Goal: Task Accomplishment & Management: Complete application form

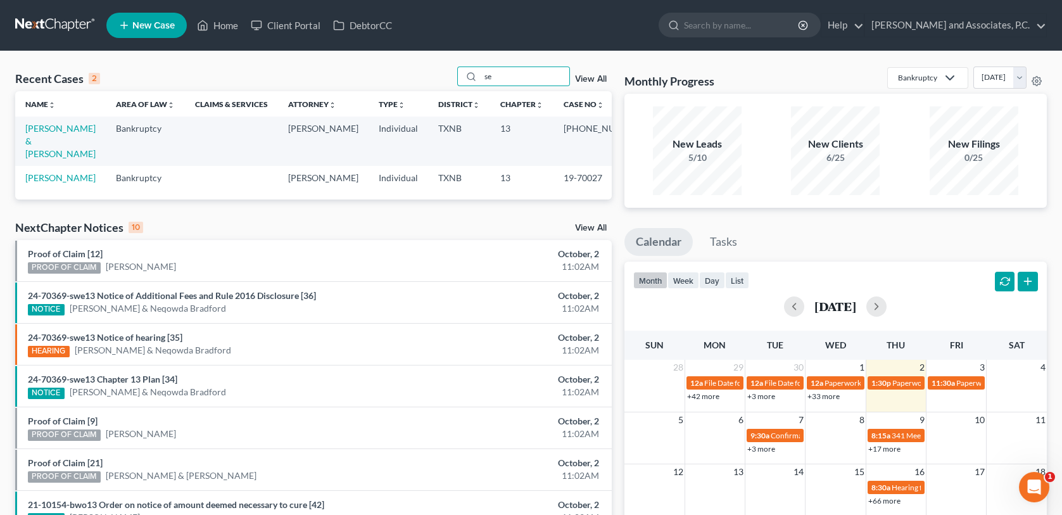
type input "s"
click at [180, 25] on link "New Case" at bounding box center [146, 25] width 80 height 25
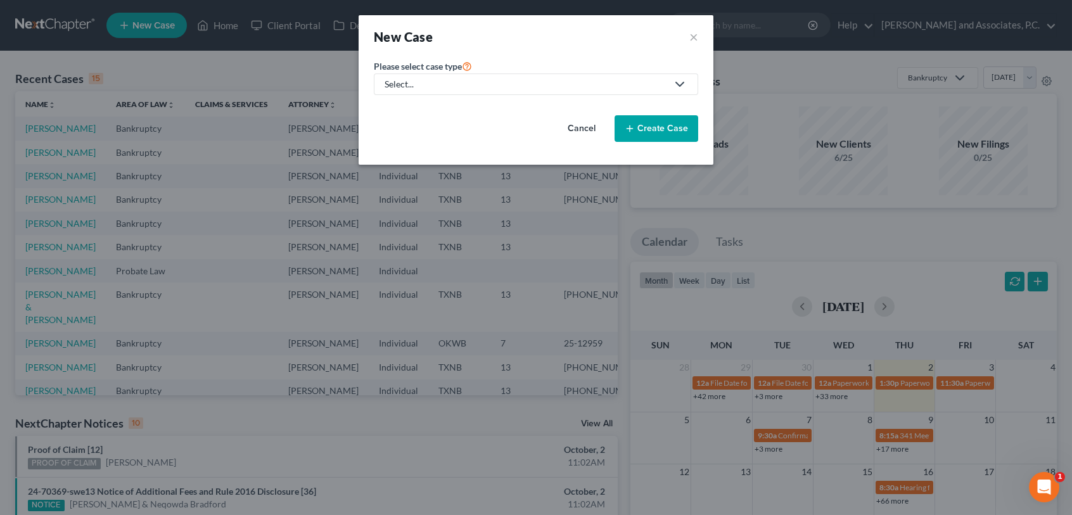
click at [683, 85] on icon at bounding box center [679, 84] width 15 height 15
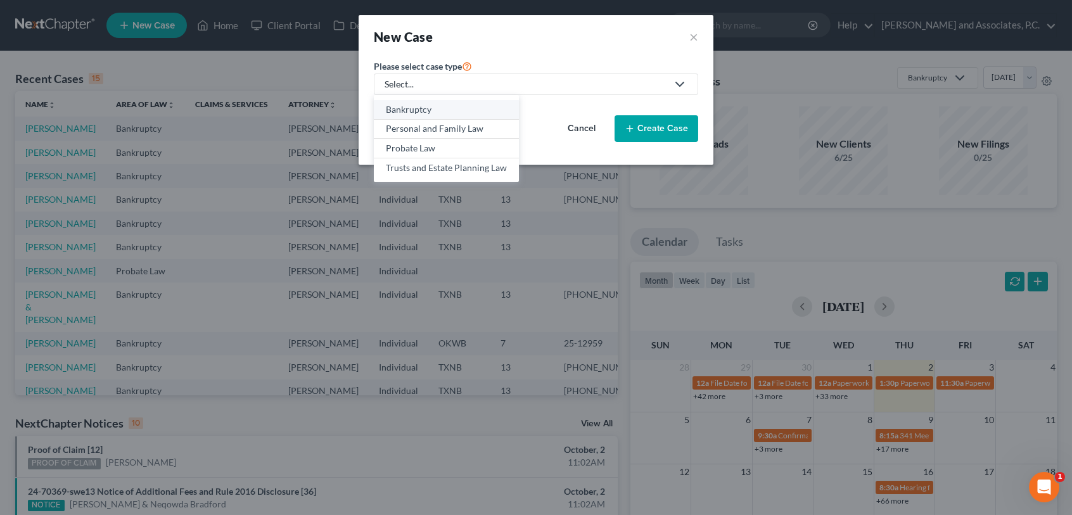
click at [494, 109] on div "Bankruptcy" at bounding box center [446, 109] width 121 height 13
select select "78"
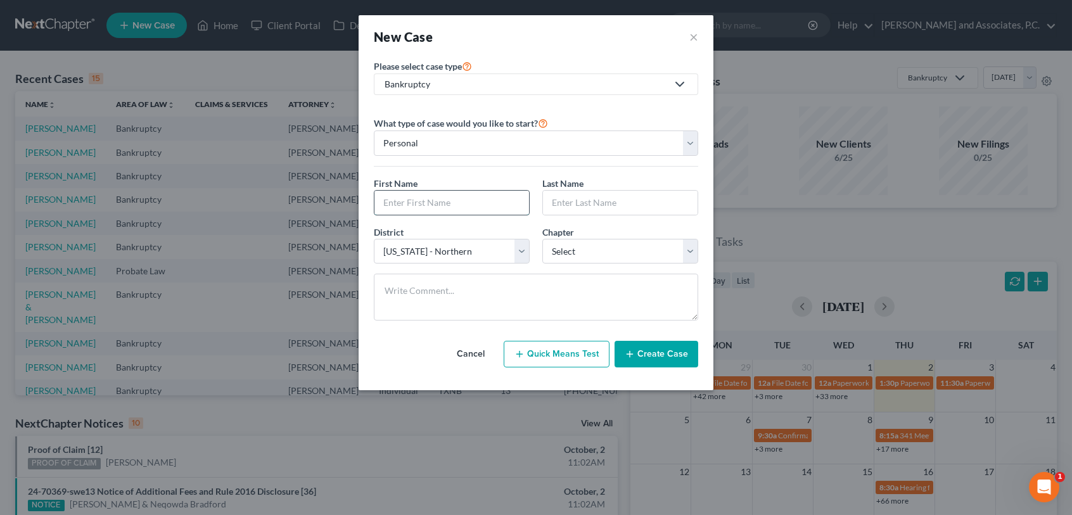
click at [397, 207] on input "text" at bounding box center [451, 203] width 155 height 24
type input "[PERSON_NAME]"
click at [685, 251] on select "Select 7 11 12 13" at bounding box center [620, 251] width 156 height 25
select select "3"
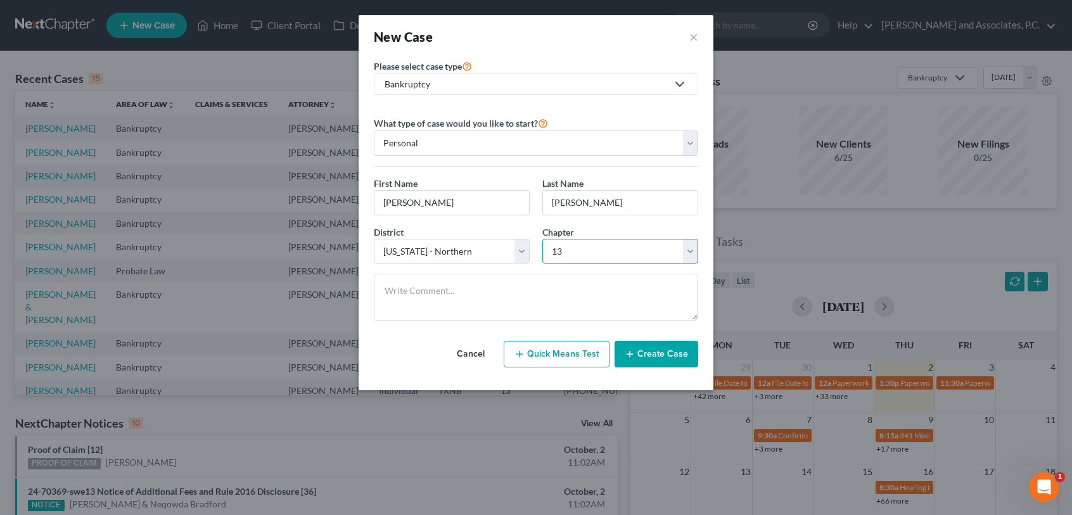
click at [542, 239] on select "Select 7 11 12 13" at bounding box center [620, 251] width 156 height 25
click at [675, 356] on button "Create Case" at bounding box center [656, 354] width 84 height 27
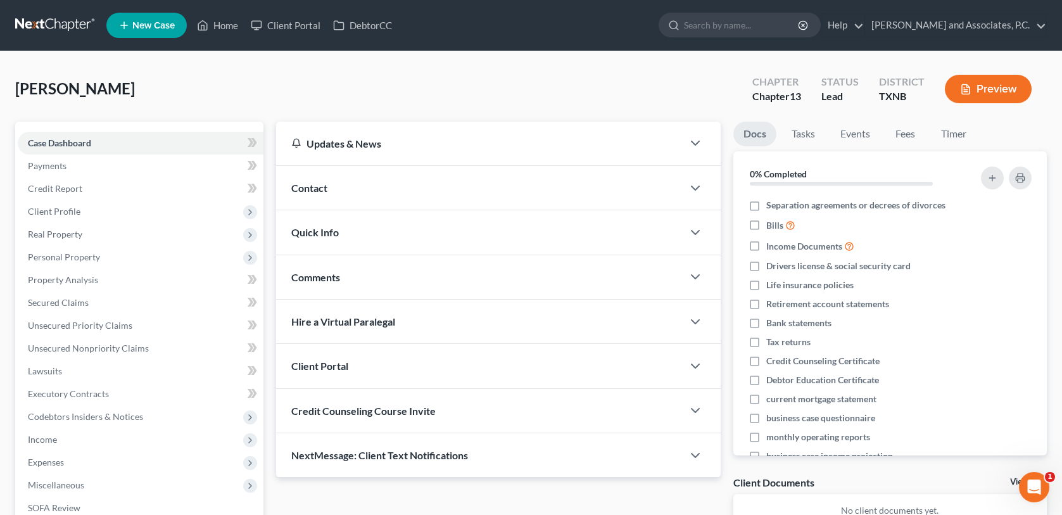
click at [311, 189] on span "Contact" at bounding box center [309, 188] width 36 height 12
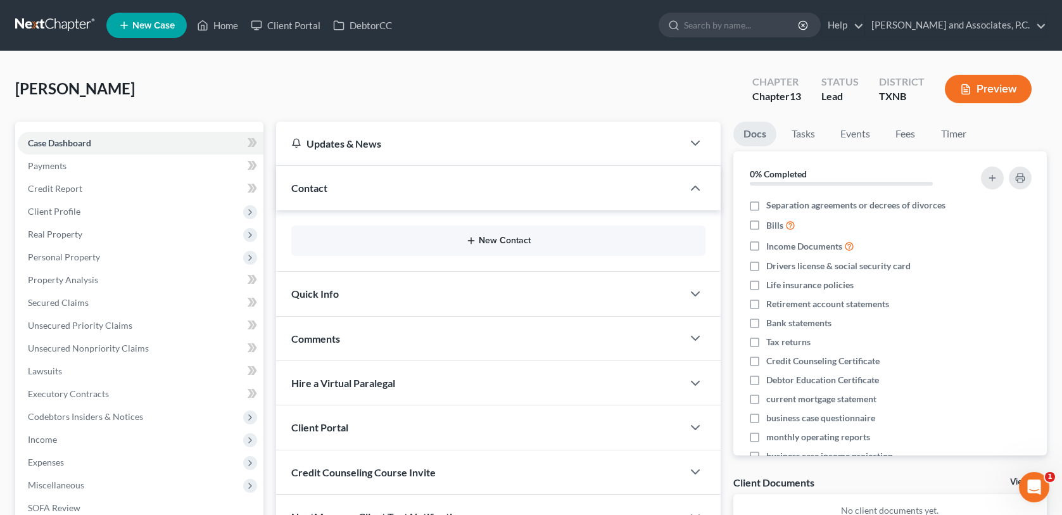
click at [467, 237] on icon "button" at bounding box center [471, 241] width 10 height 10
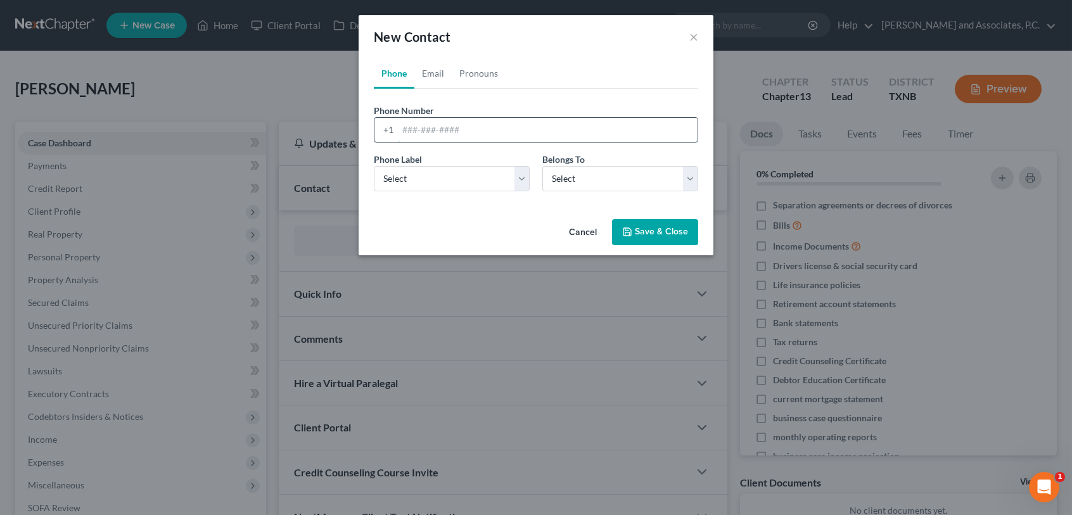
click at [402, 130] on input "tel" at bounding box center [548, 130] width 300 height 24
type input "[PHONE_NUMBER]"
click at [526, 185] on select "Select Mobile Home Work Other" at bounding box center [452, 178] width 156 height 25
select select "0"
click at [374, 166] on select "Select Mobile Home Work Other" at bounding box center [452, 178] width 156 height 25
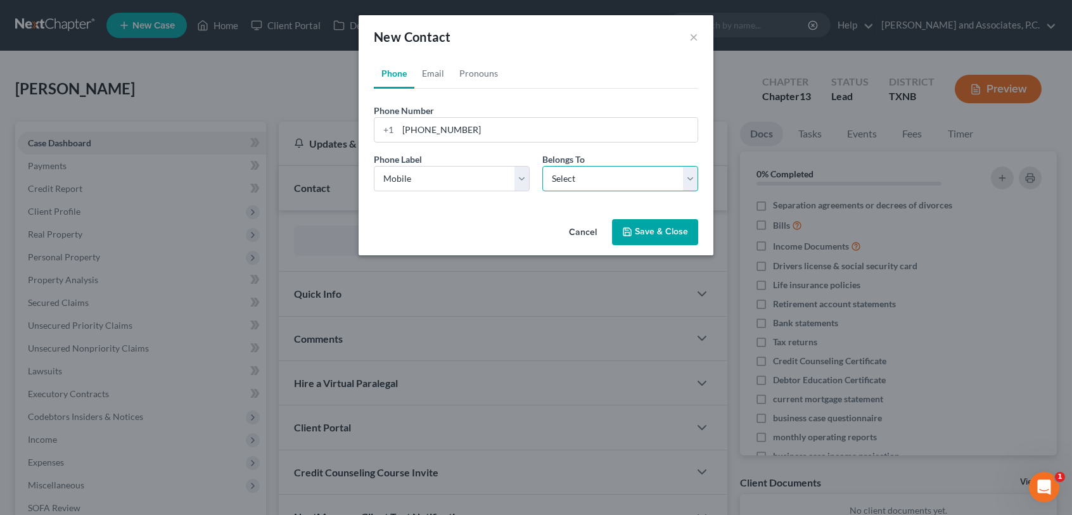
click at [576, 187] on select "Select Client Other" at bounding box center [620, 178] width 156 height 25
select select "0"
click at [542, 166] on select "Select Client Other" at bounding box center [620, 178] width 156 height 25
click at [661, 236] on button "Save & Close" at bounding box center [655, 232] width 86 height 27
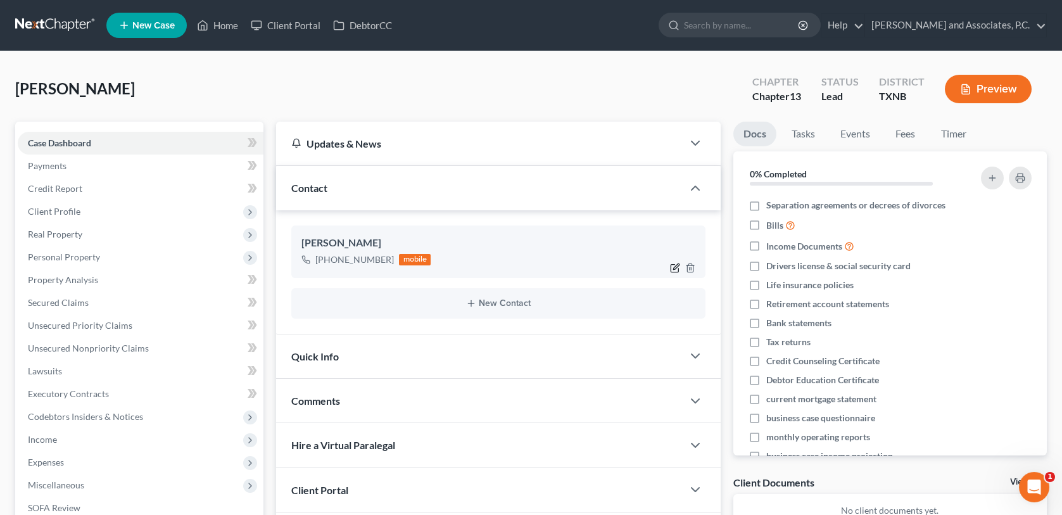
click at [673, 267] on icon "button" at bounding box center [676, 267] width 6 height 6
select select "0"
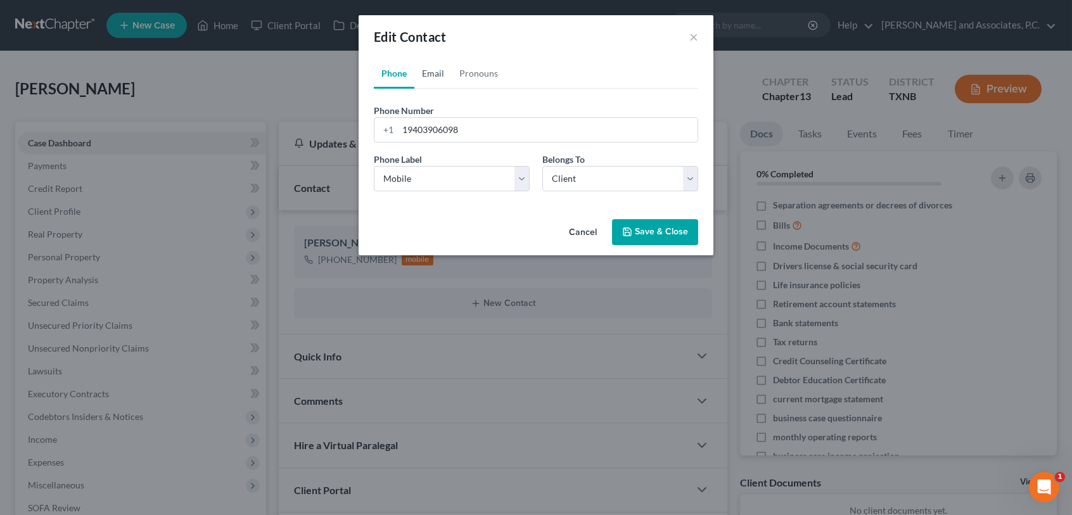
click at [431, 75] on link "Email" at bounding box center [432, 73] width 37 height 30
click at [407, 129] on input "email" at bounding box center [548, 130] width 300 height 24
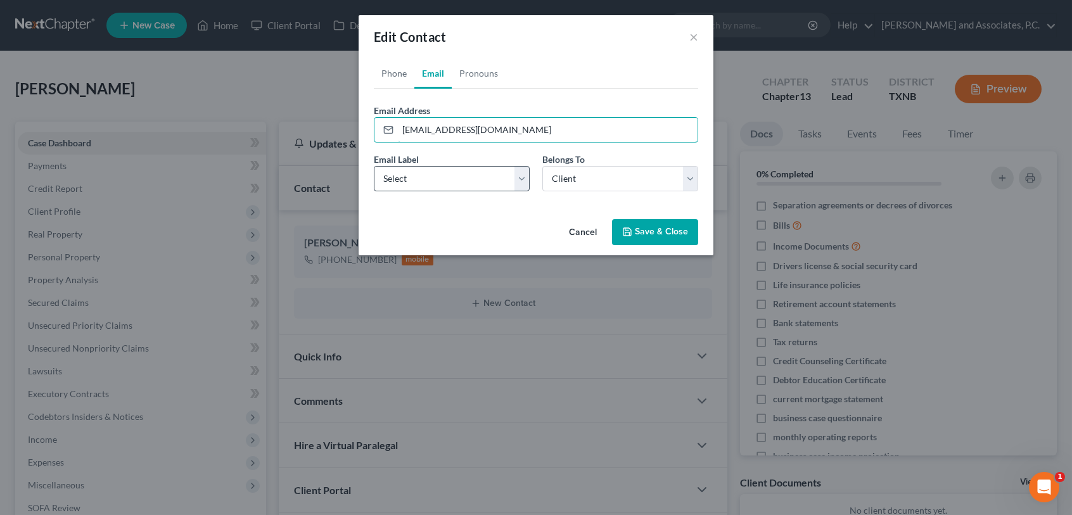
type input "[EMAIL_ADDRESS][DOMAIN_NAME]"
click at [503, 181] on select "Select Home Work Other" at bounding box center [452, 178] width 156 height 25
select select "0"
click at [374, 166] on select "Select Home Work Other" at bounding box center [452, 178] width 156 height 25
click at [652, 232] on button "Save & Close" at bounding box center [655, 232] width 86 height 27
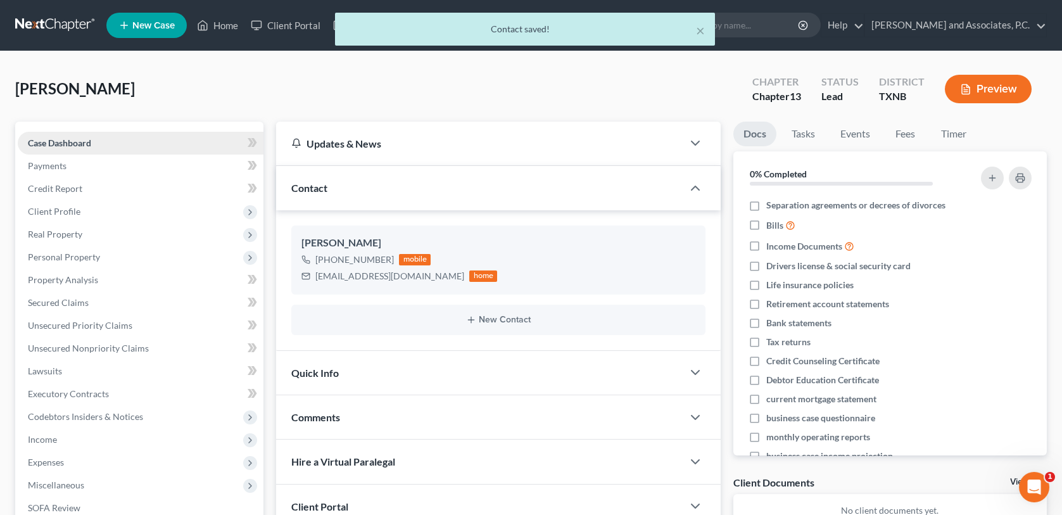
click at [71, 142] on span "Case Dashboard" at bounding box center [59, 142] width 63 height 11
drag, startPoint x: 357, startPoint y: 376, endPoint x: 364, endPoint y: 367, distance: 11.3
click at [357, 376] on div "Quick Info" at bounding box center [479, 373] width 406 height 44
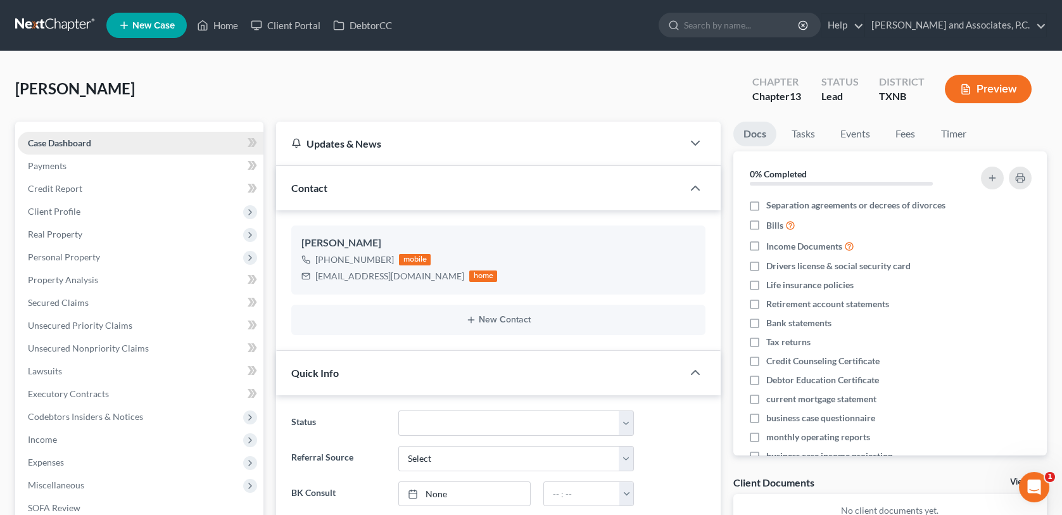
click at [105, 139] on link "Case Dashboard" at bounding box center [141, 143] width 246 height 23
click at [96, 144] on link "Case Dashboard" at bounding box center [141, 143] width 246 height 23
click at [49, 209] on span "Client Profile" at bounding box center [54, 211] width 53 height 11
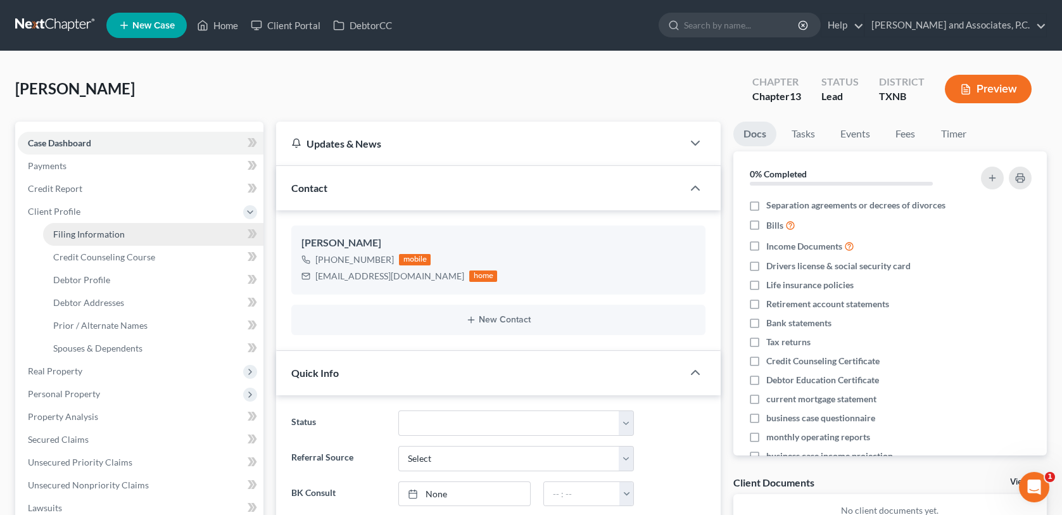
click at [118, 235] on span "Filing Information" at bounding box center [89, 234] width 72 height 11
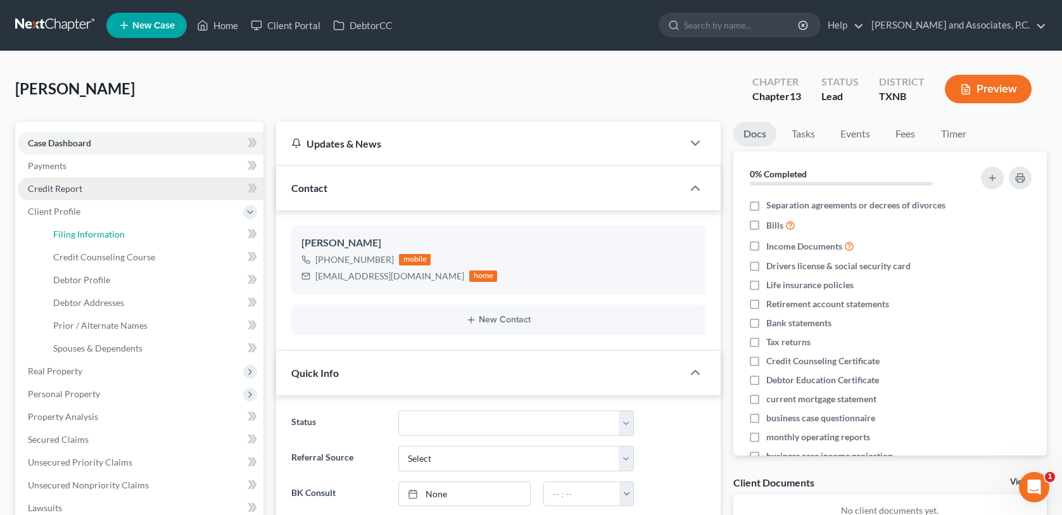
select select "1"
select select "0"
select select "3"
select select "78"
select select "0"
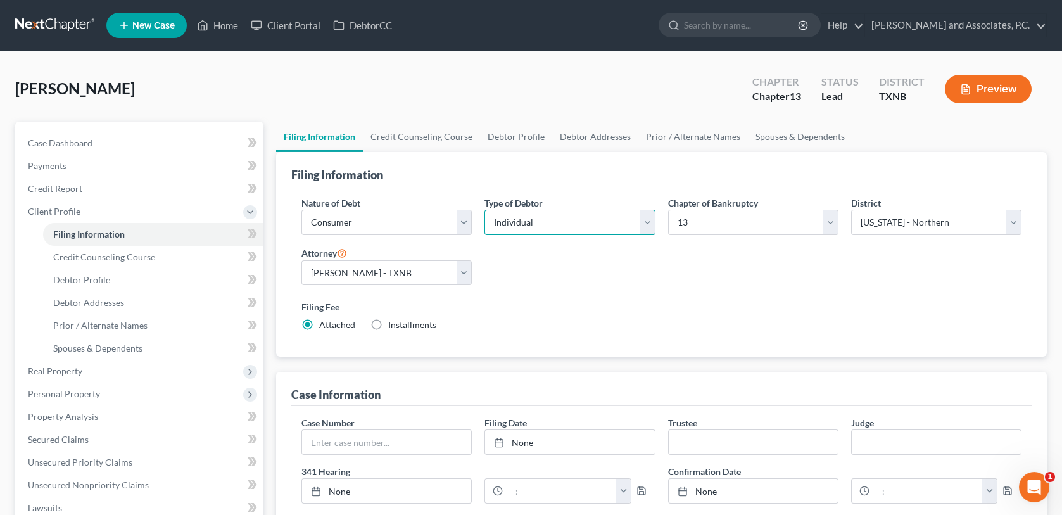
click at [650, 225] on select "Select Individual Joint" at bounding box center [570, 222] width 170 height 25
select select "1"
click at [485, 210] on select "Select Individual Joint" at bounding box center [570, 222] width 170 height 25
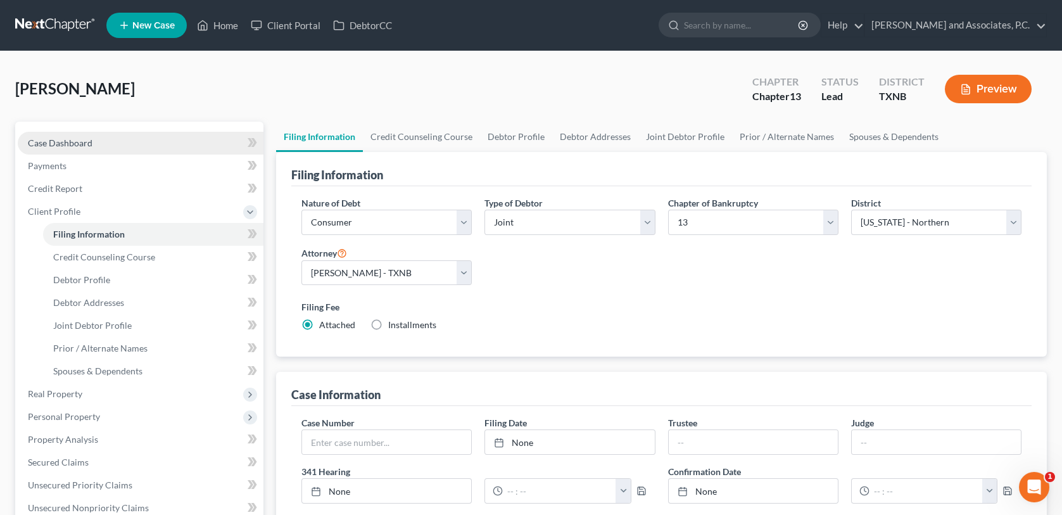
click at [71, 142] on span "Case Dashboard" at bounding box center [60, 142] width 65 height 11
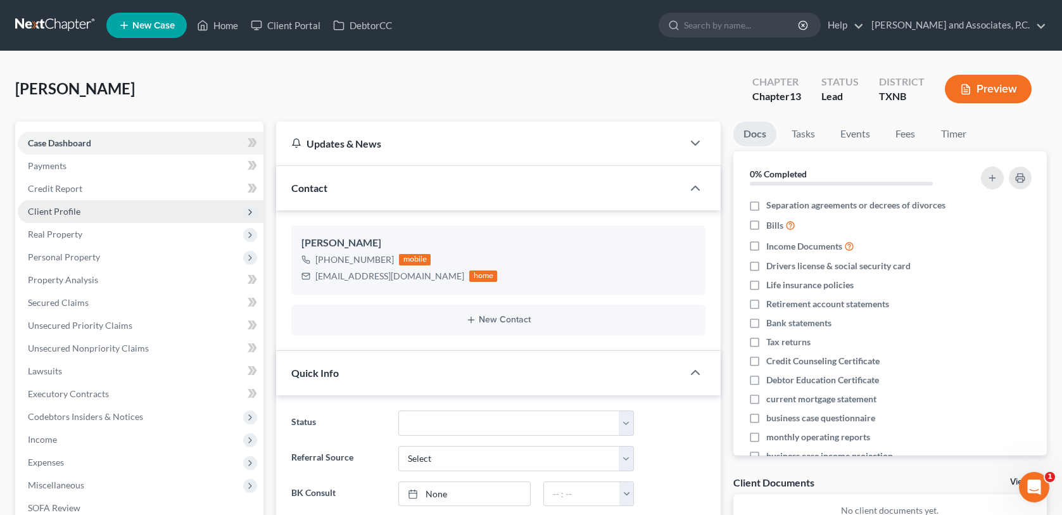
click at [54, 213] on span "Client Profile" at bounding box center [54, 211] width 53 height 11
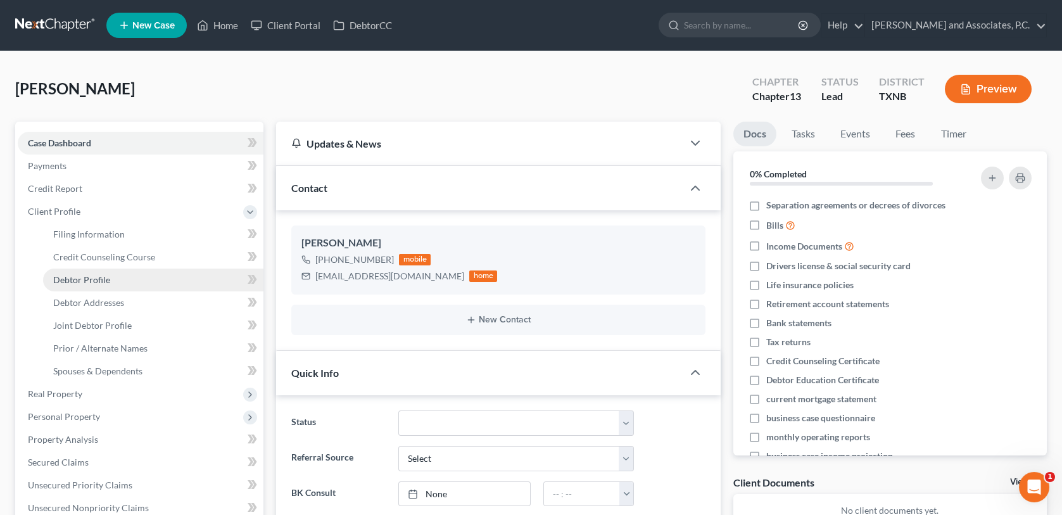
click at [65, 280] on span "Debtor Profile" at bounding box center [81, 279] width 57 height 11
select select "1"
select select "0"
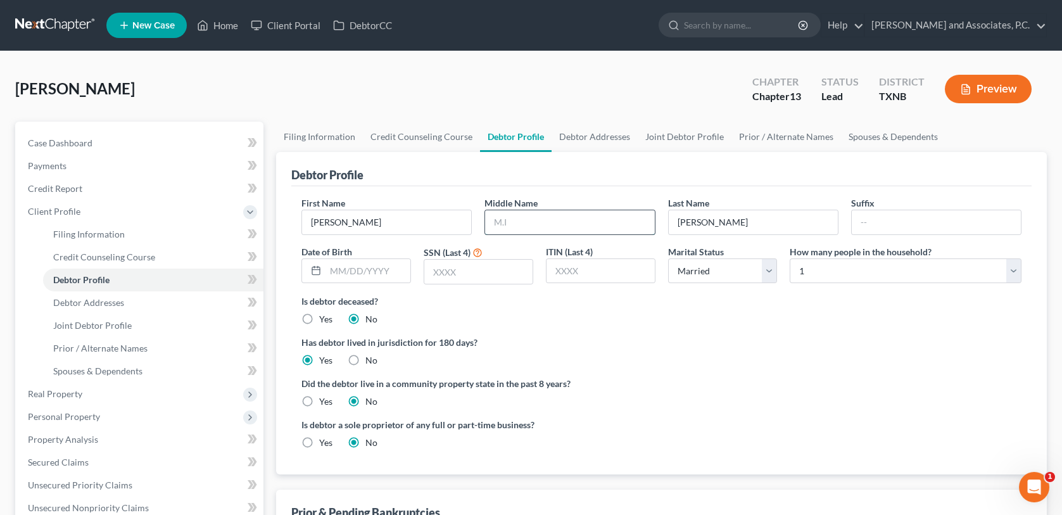
click at [499, 219] on input "text" at bounding box center [569, 222] width 169 height 24
type input "[PERSON_NAME]"
click at [332, 273] on input "text" at bounding box center [368, 271] width 85 height 24
type input "[DATE]"
click at [429, 280] on input "text" at bounding box center [478, 272] width 108 height 24
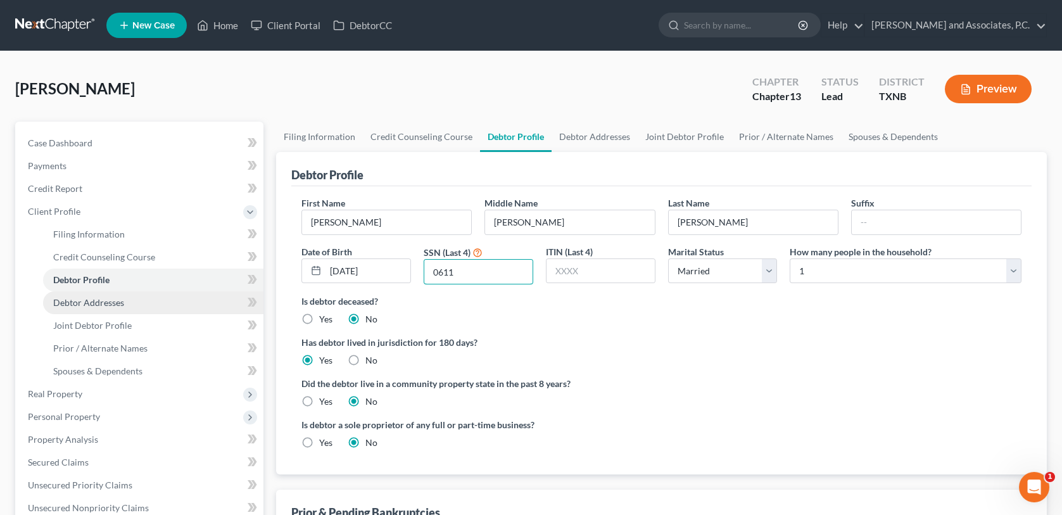
type input "0611"
click at [111, 299] on span "Debtor Addresses" at bounding box center [88, 302] width 71 height 11
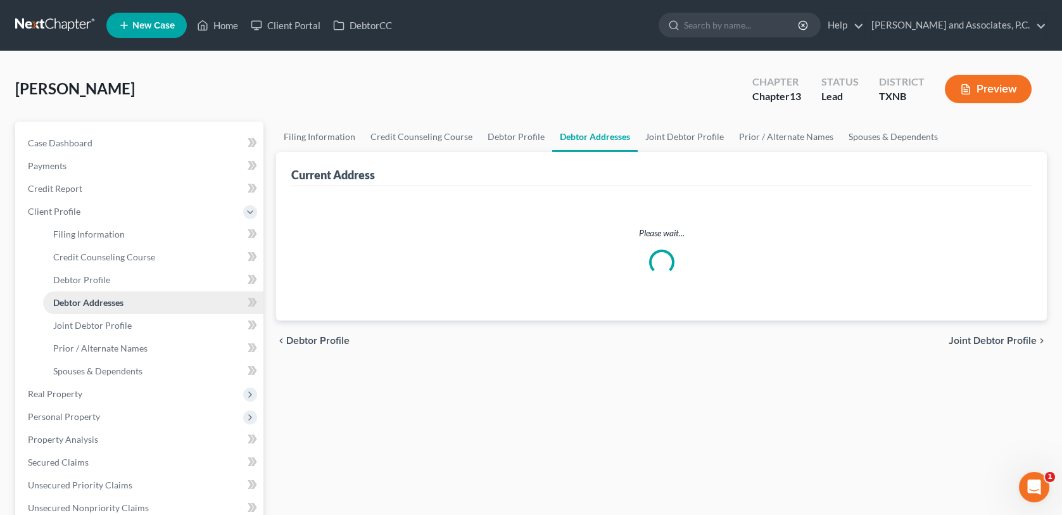
select select "0"
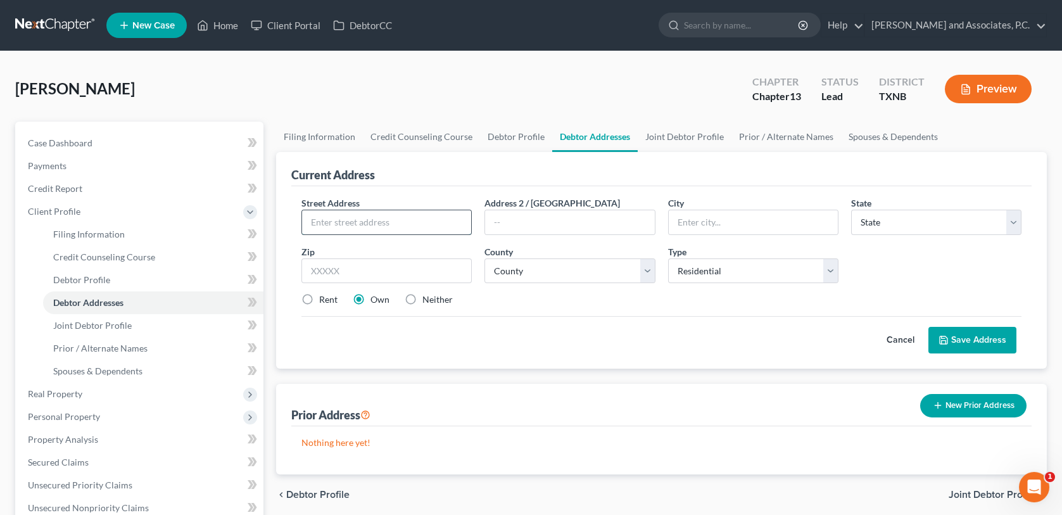
click at [310, 214] on input "text" at bounding box center [386, 222] width 169 height 24
click at [318, 220] on input "text" at bounding box center [386, 222] width 169 height 24
type input "[GEOGRAPHIC_DATA][PERSON_NAME]"
type input "[US_STATE][GEOGRAPHIC_DATA]"
select select "45"
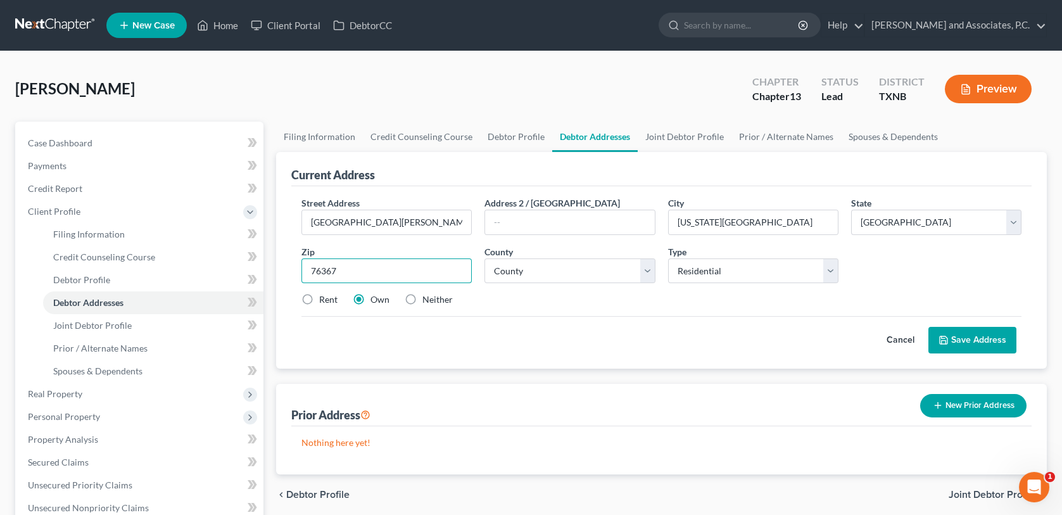
type input "76367"
click at [596, 299] on div "Rent Own Neither" at bounding box center [661, 299] width 733 height 13
click at [525, 270] on select "County [GEOGRAPHIC_DATA] [GEOGRAPHIC_DATA] [GEOGRAPHIC_DATA] [GEOGRAPHIC_DATA] …" at bounding box center [570, 270] width 170 height 25
select select "242"
click at [485, 258] on select "County [GEOGRAPHIC_DATA] [GEOGRAPHIC_DATA] [GEOGRAPHIC_DATA] [GEOGRAPHIC_DATA] …" at bounding box center [570, 270] width 170 height 25
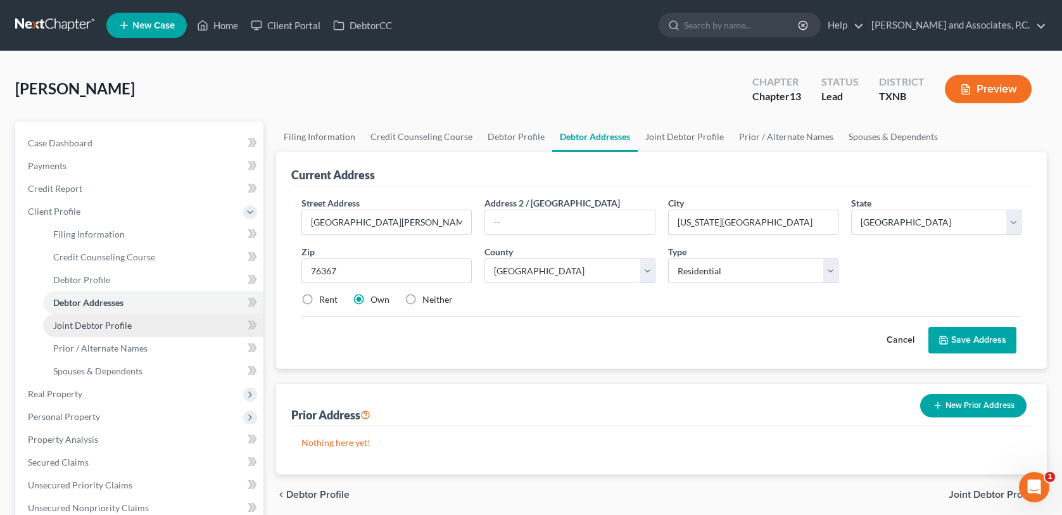
drag, startPoint x: 124, startPoint y: 327, endPoint x: 135, endPoint y: 327, distance: 10.8
click at [124, 327] on span "Joint Debtor Profile" at bounding box center [92, 325] width 79 height 11
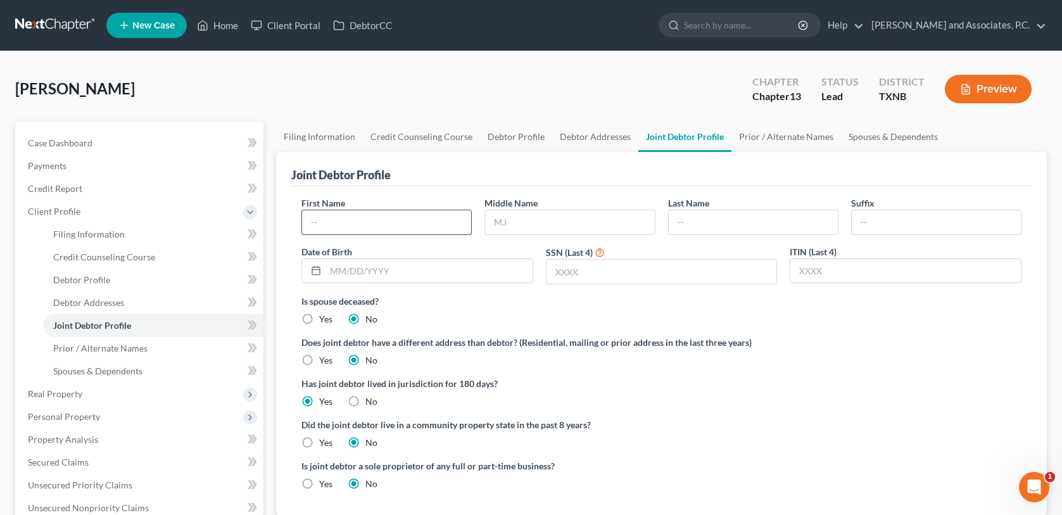
drag, startPoint x: 314, startPoint y: 224, endPoint x: 321, endPoint y: 222, distance: 6.6
click at [314, 224] on input "text" at bounding box center [386, 222] width 169 height 24
type input "[PERSON_NAME]"
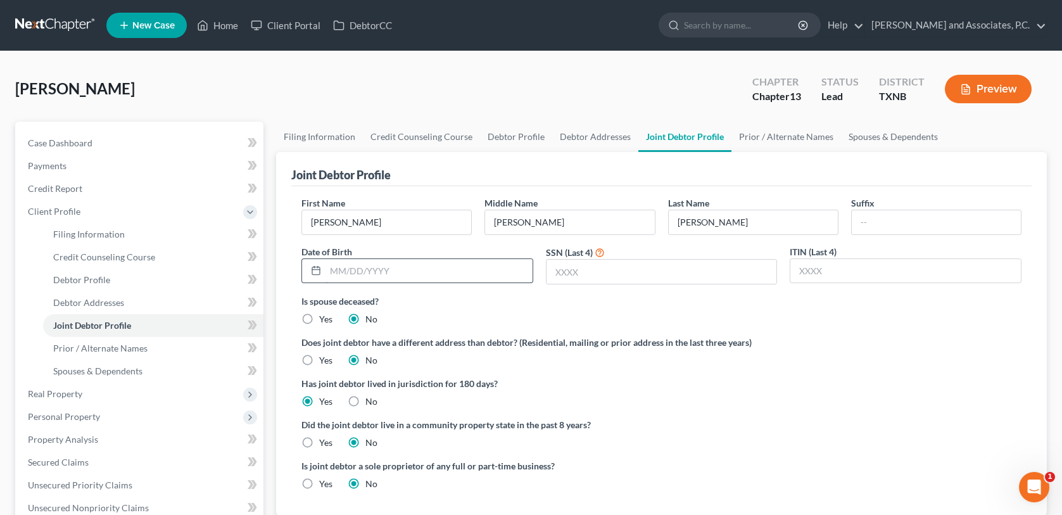
click at [435, 270] on input "text" at bounding box center [429, 271] width 207 height 24
